Goal: Obtain resource: Download file/media

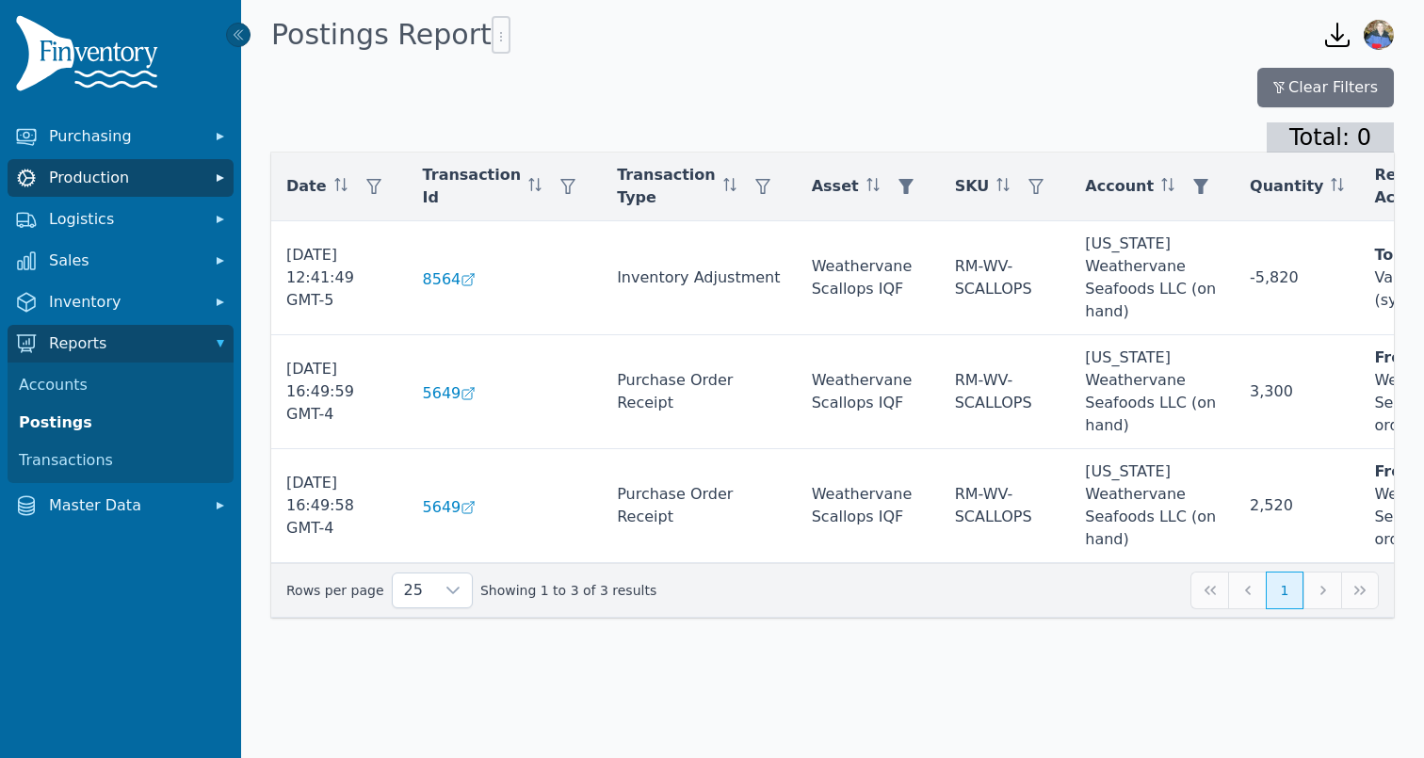
click at [165, 184] on span "Production" at bounding box center [124, 178] width 151 height 23
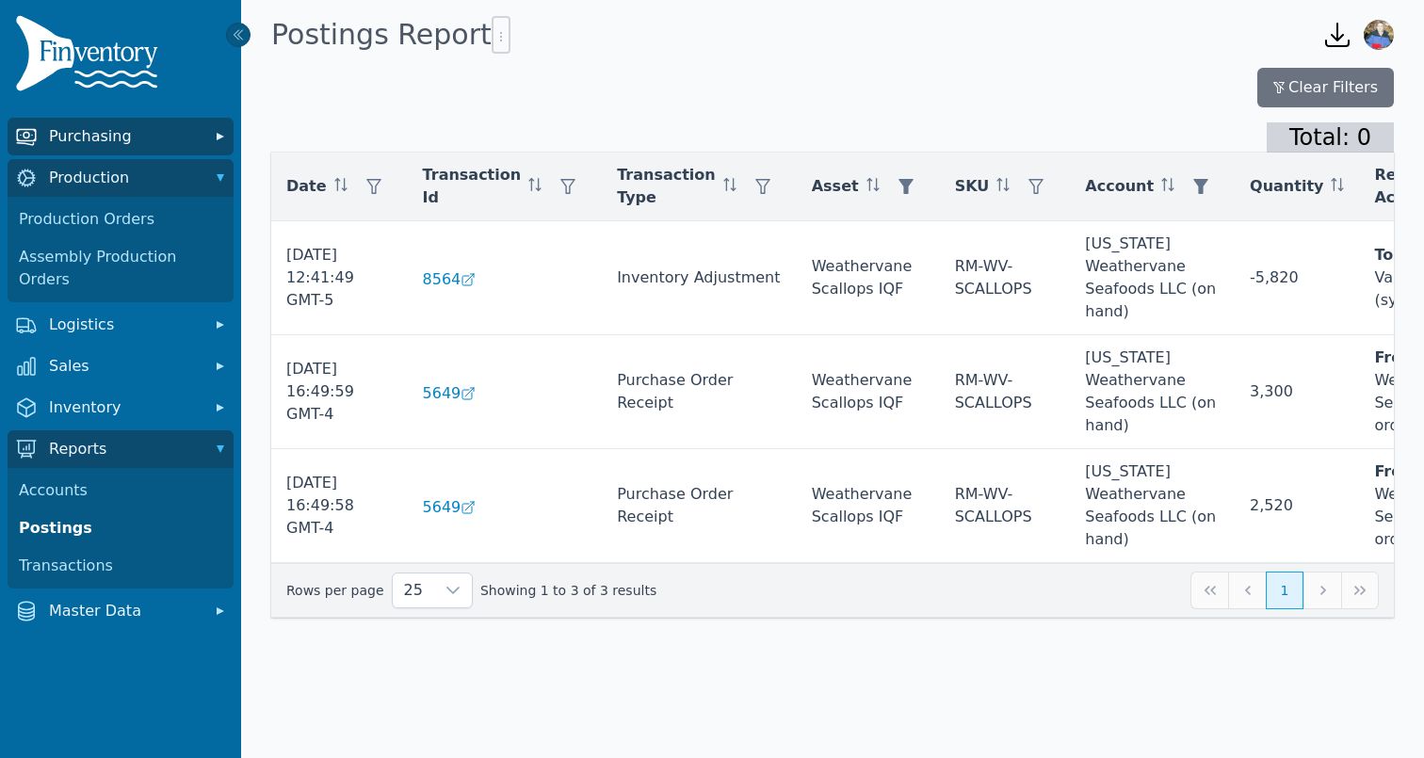
click at [174, 142] on span "Purchasing" at bounding box center [124, 136] width 151 height 23
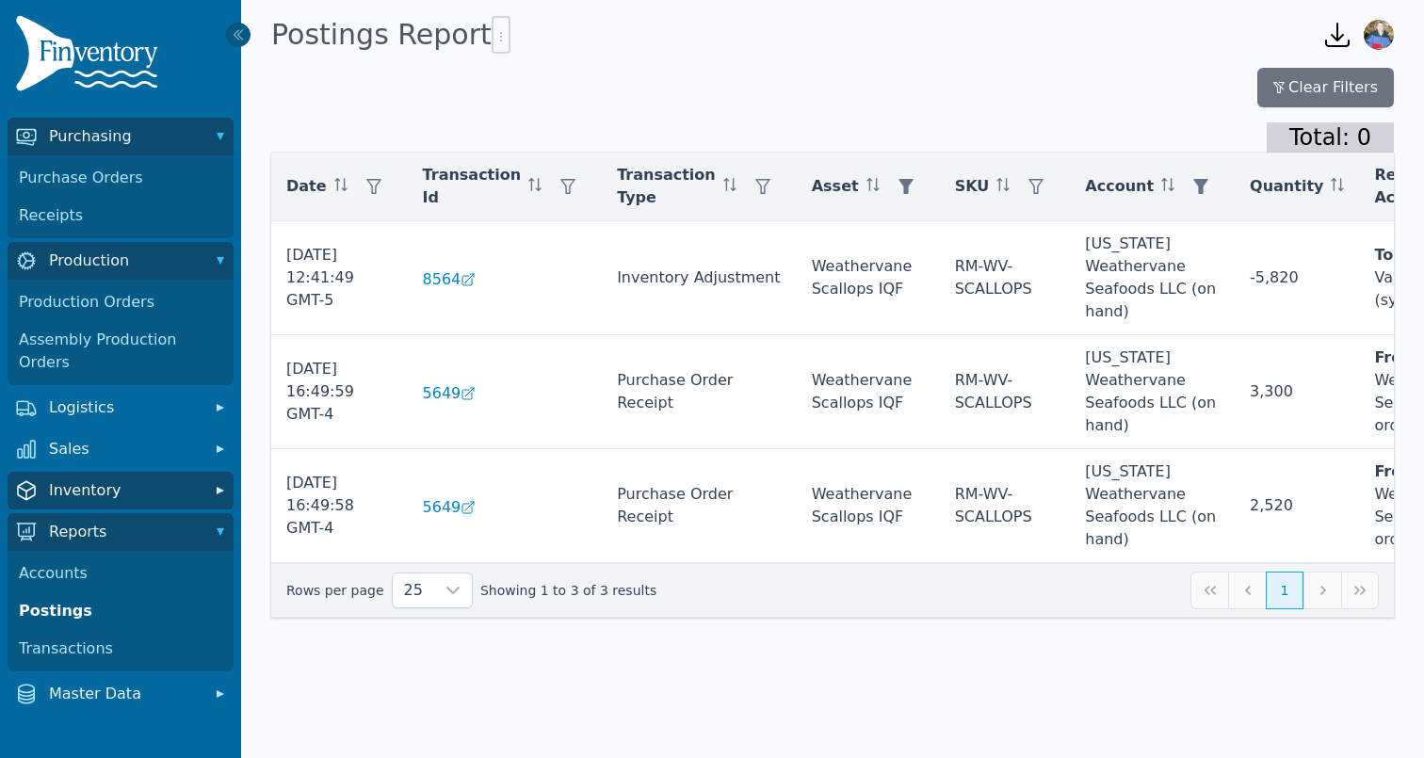
click at [120, 479] on span "Inventory" at bounding box center [124, 490] width 151 height 23
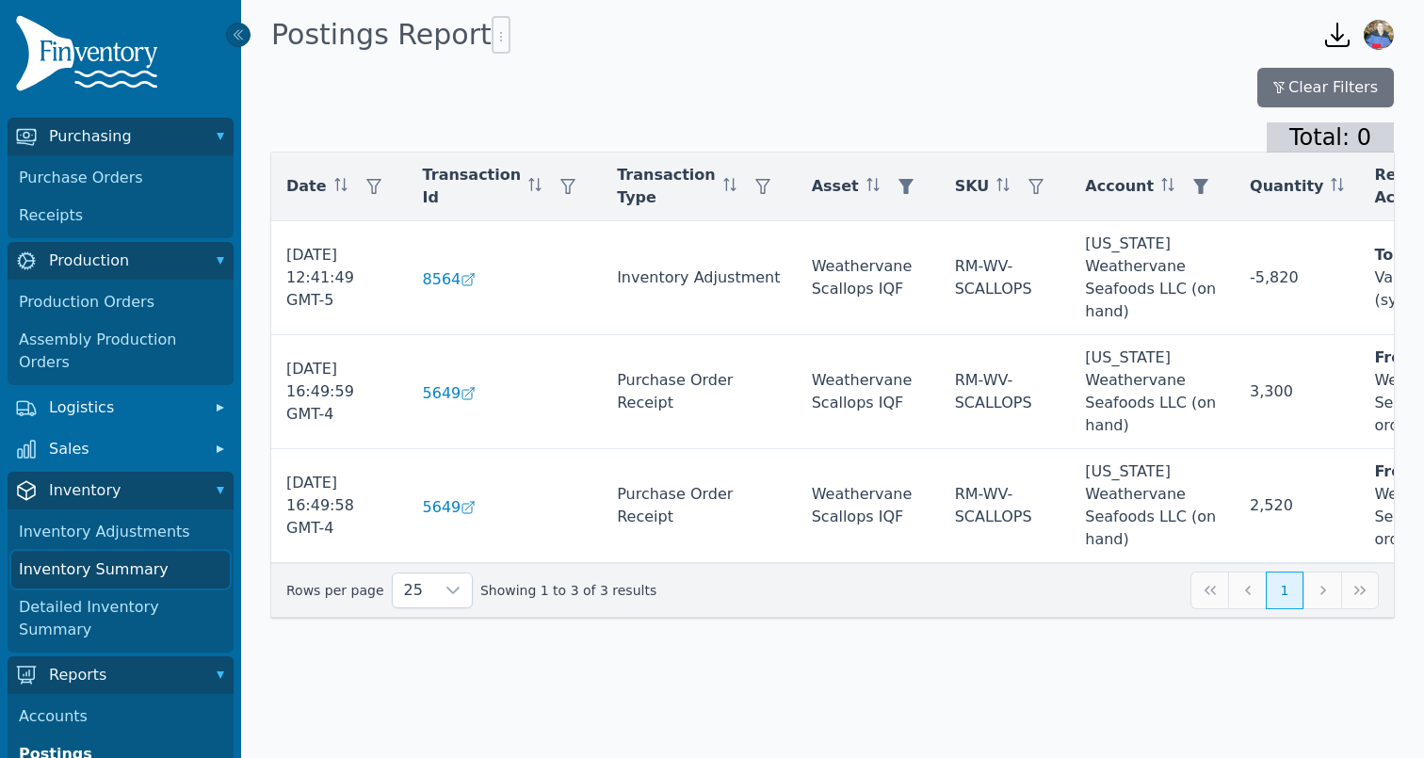
click at [128, 555] on link "Inventory Summary" at bounding box center [120, 570] width 218 height 38
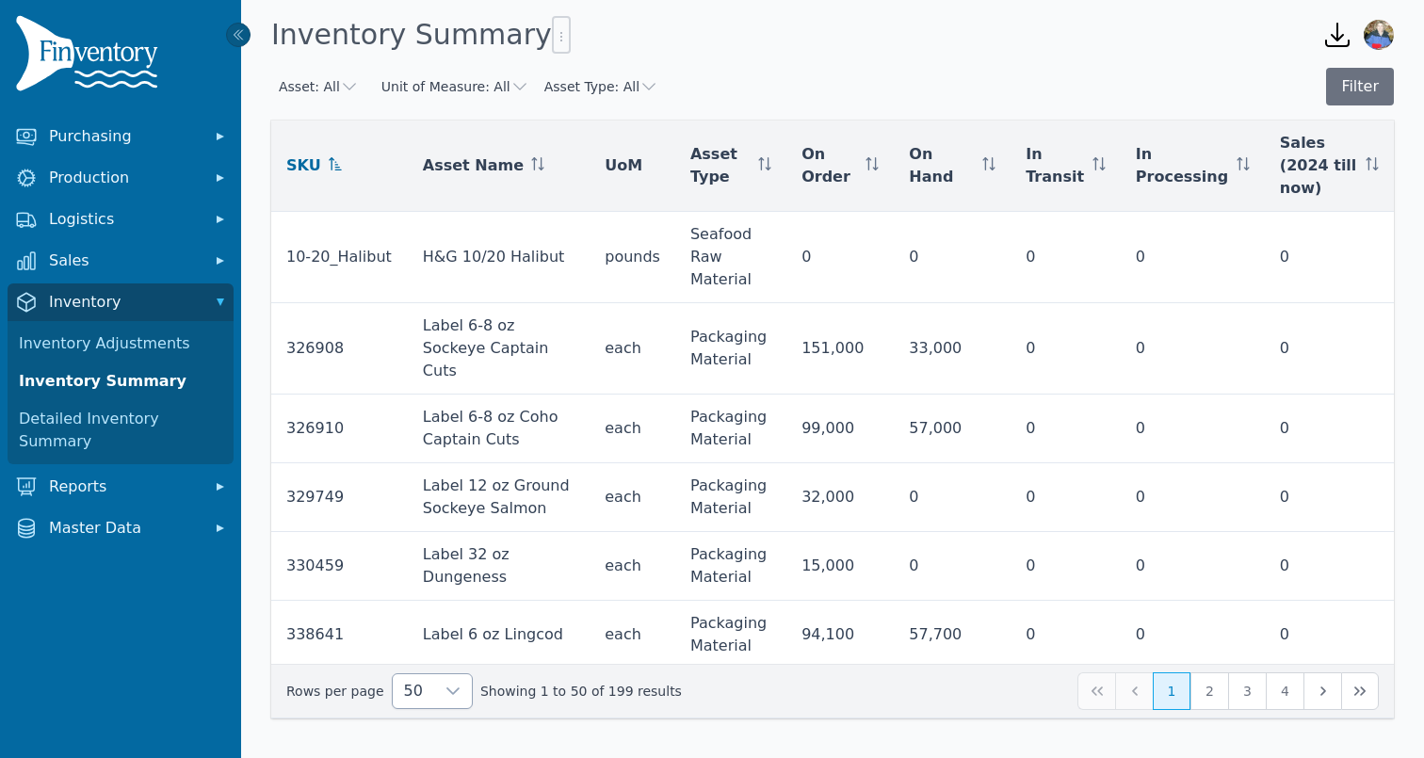
click at [445, 686] on icon at bounding box center [452, 691] width 15 height 15
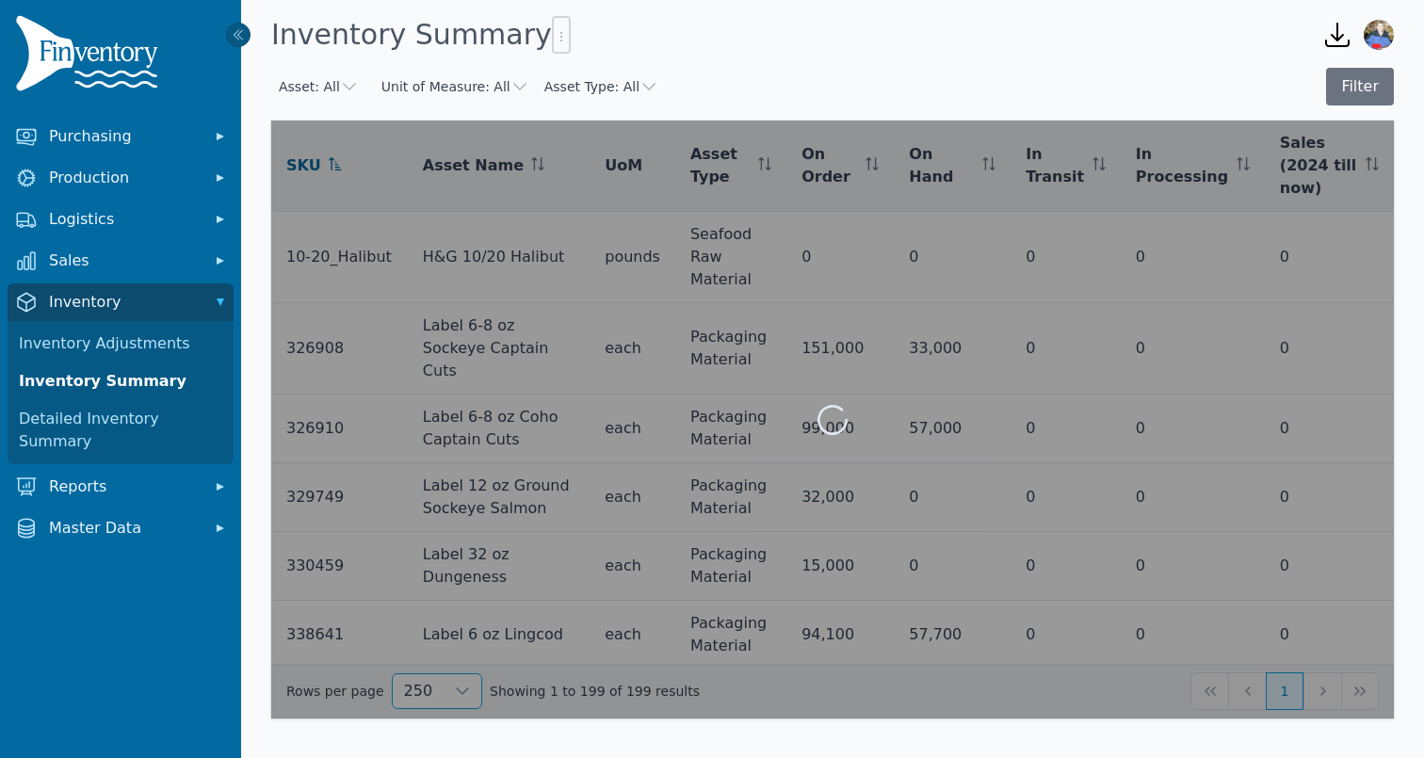
click at [430, 635] on li "250" at bounding box center [424, 648] width 71 height 38
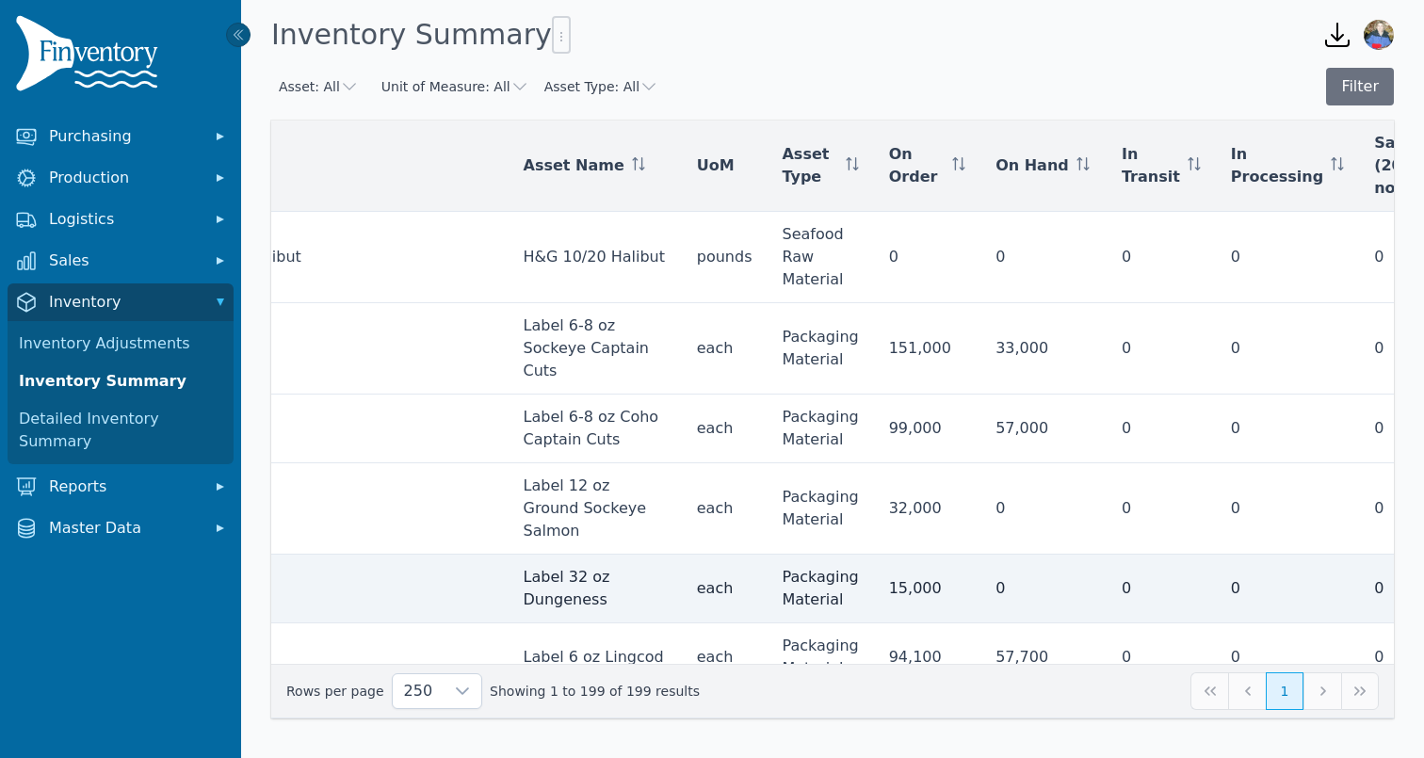
scroll to position [0, 92]
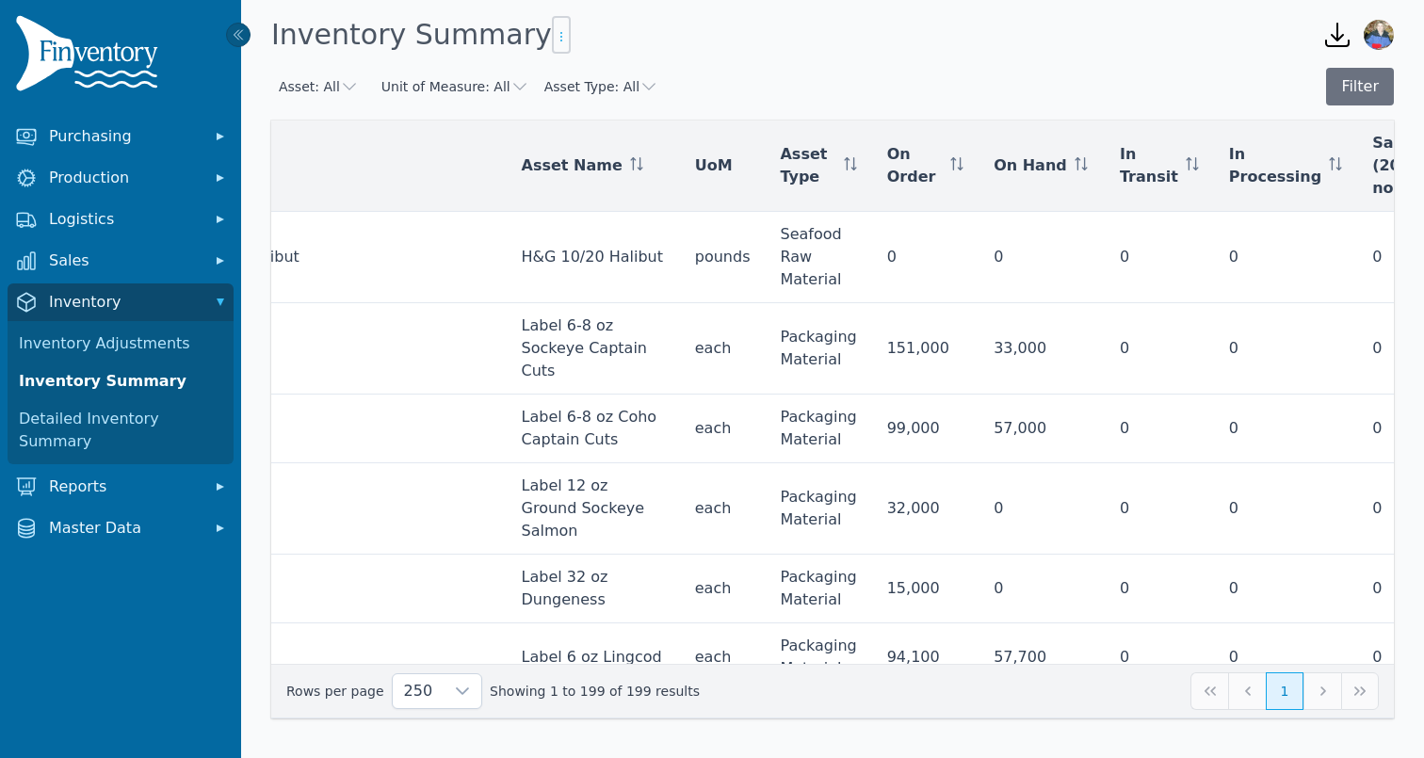
click at [560, 40] on icon "button" at bounding box center [561, 36] width 2 height 9
click at [575, 70] on span "Export .csv" at bounding box center [571, 74] width 107 height 15
click at [150, 430] on link "Detailed Inventory Summary" at bounding box center [120, 430] width 218 height 60
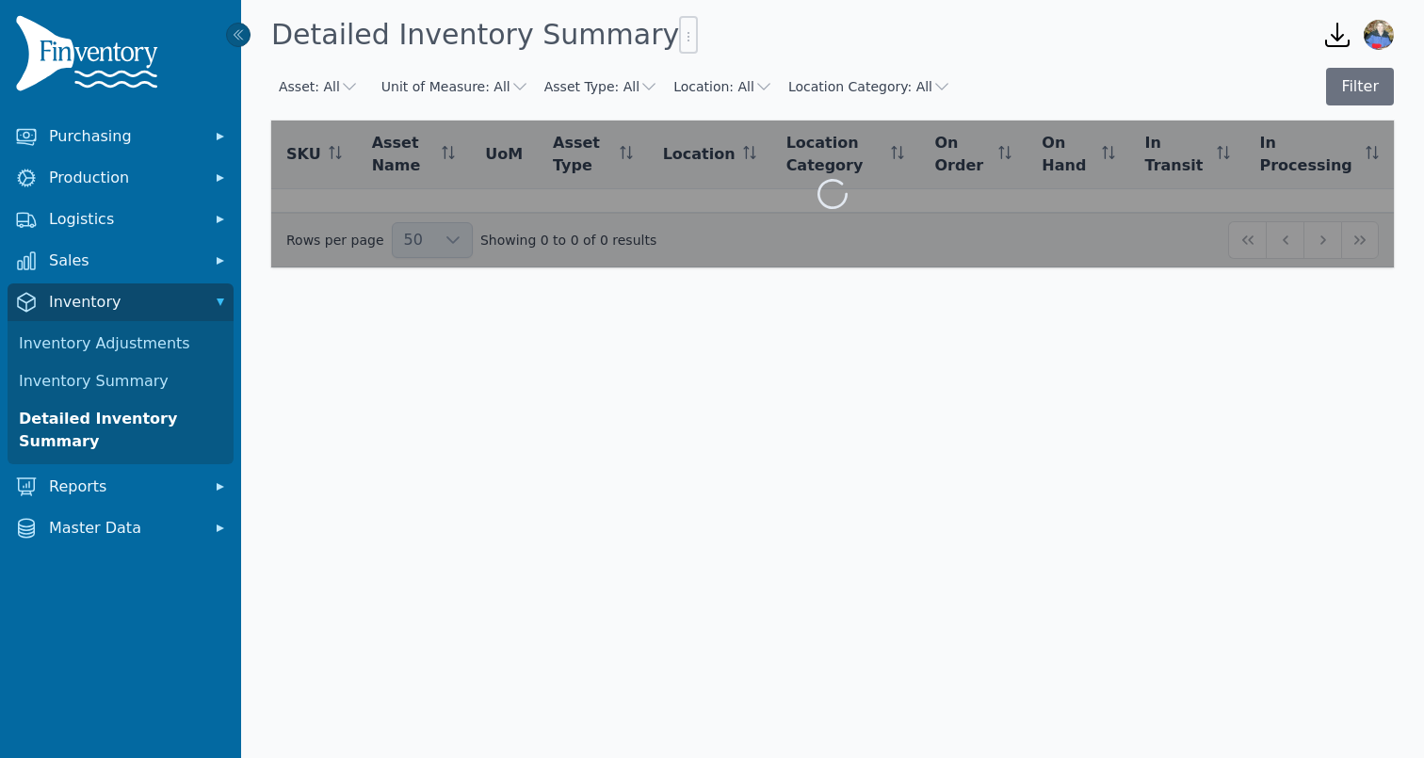
click at [167, 421] on link "Detailed Inventory Summary" at bounding box center [120, 430] width 218 height 60
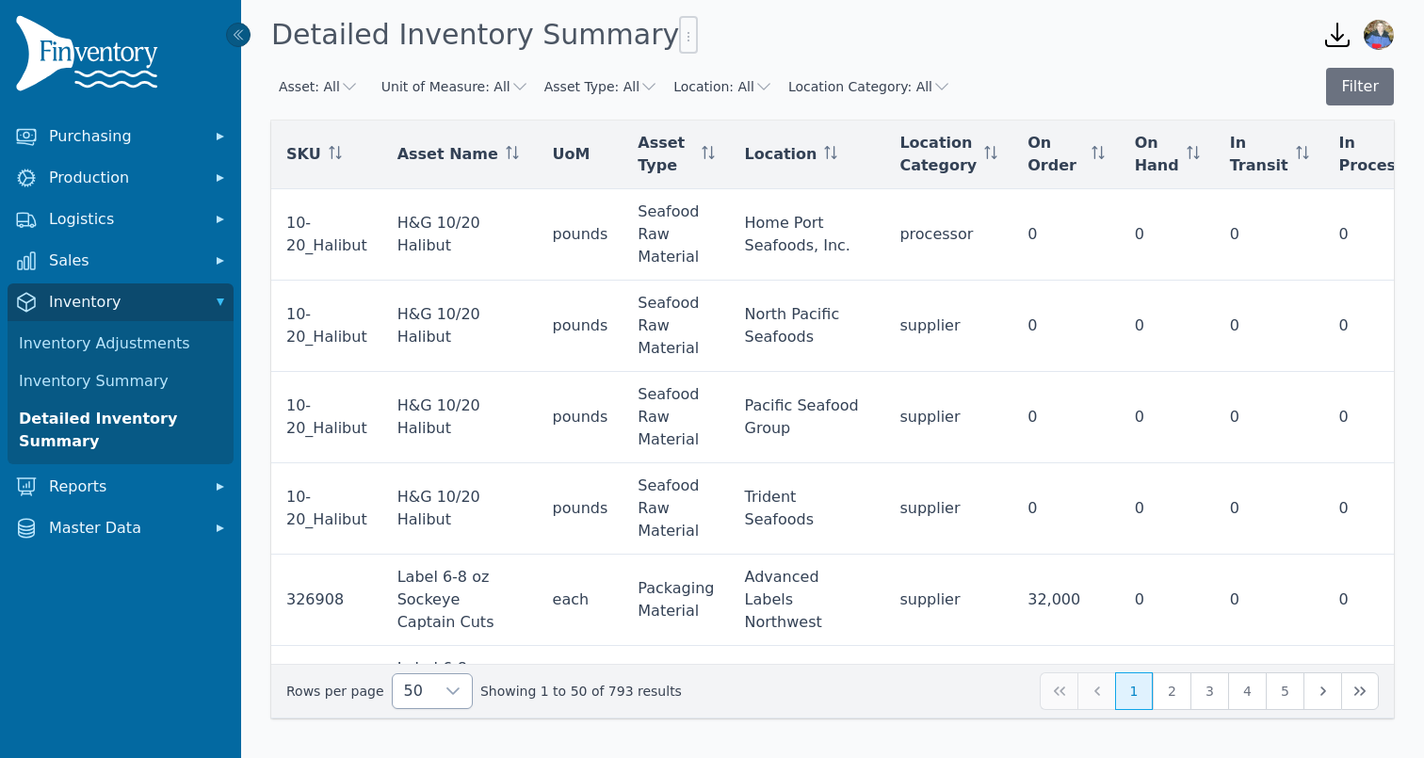
click at [448, 689] on icon at bounding box center [452, 691] width 13 height 8
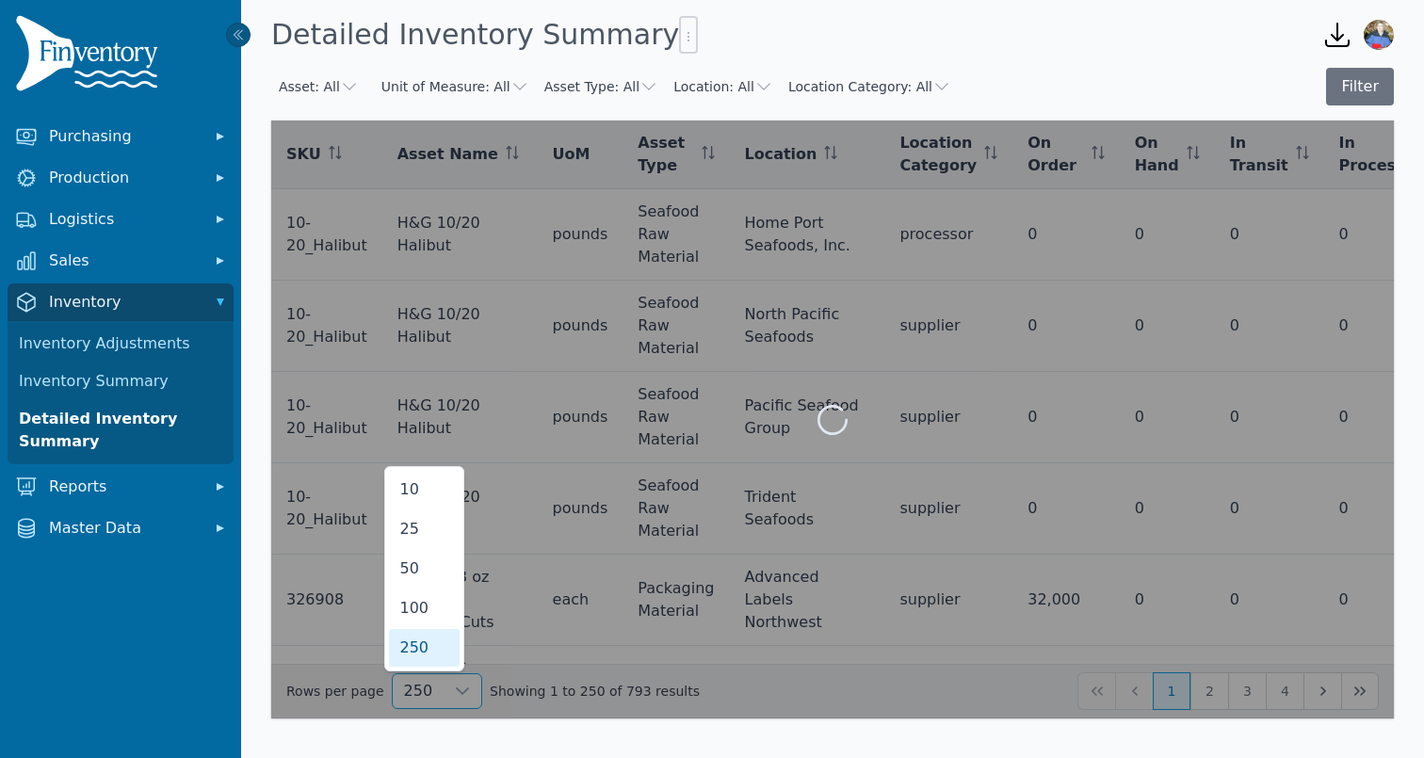
click at [437, 653] on li "250" at bounding box center [424, 648] width 71 height 38
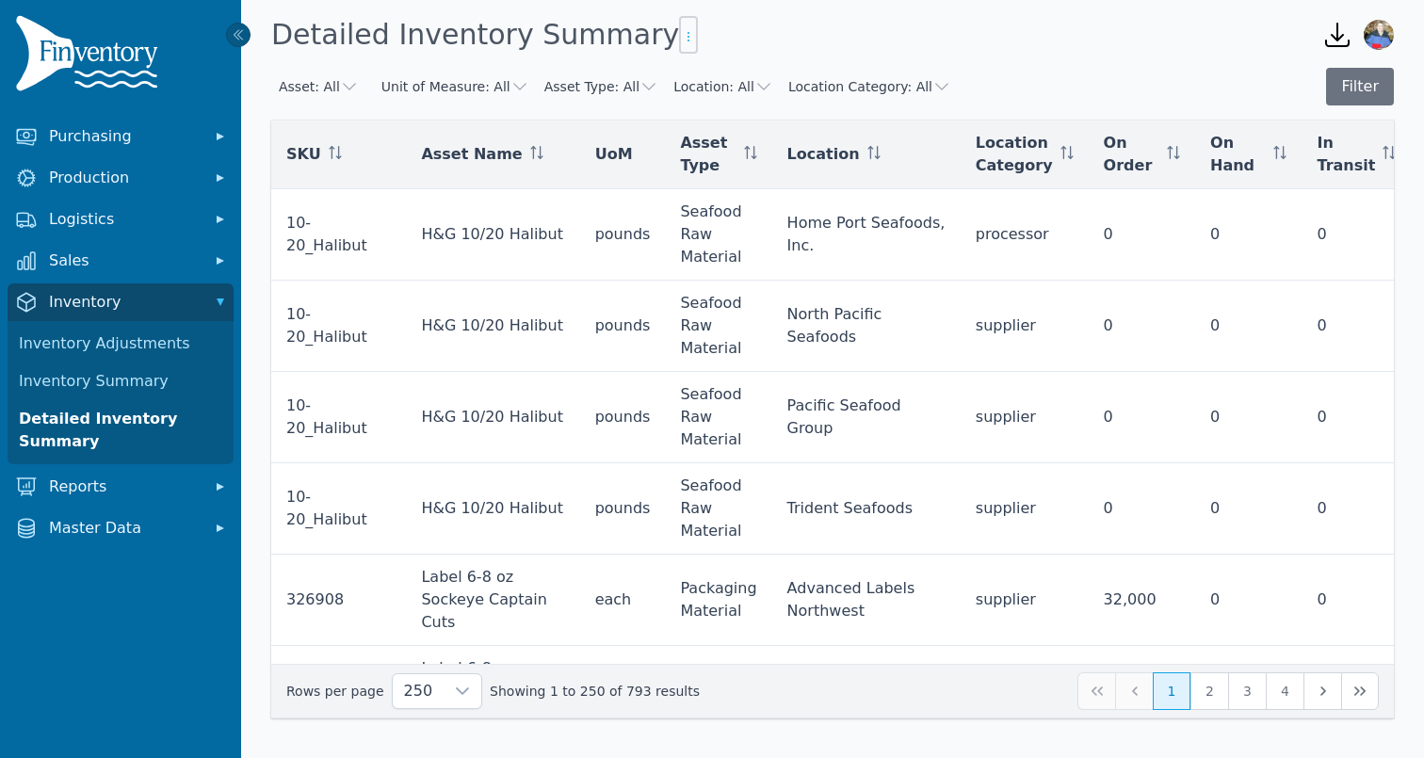
click at [681, 35] on icon "button" at bounding box center [688, 36] width 15 height 15
click at [694, 77] on span "Export .csv" at bounding box center [675, 74] width 107 height 15
click at [681, 41] on icon "button" at bounding box center [688, 36] width 15 height 15
click at [660, 72] on span "Export .csv" at bounding box center [675, 74] width 107 height 15
